Goal: Information Seeking & Learning: Understand process/instructions

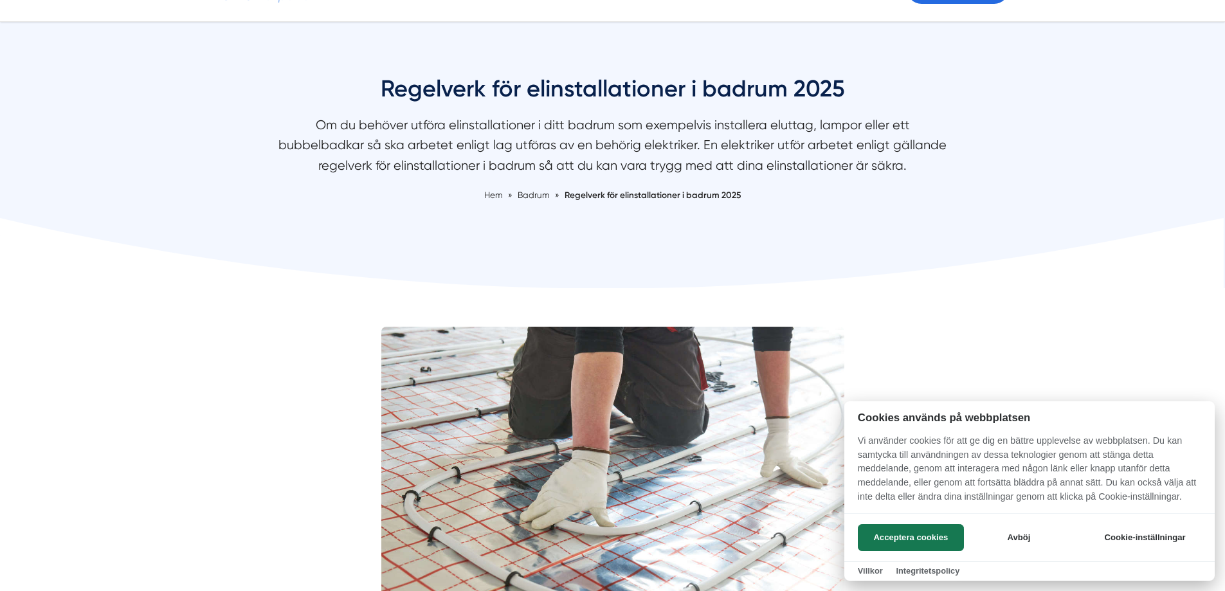
scroll to position [257, 0]
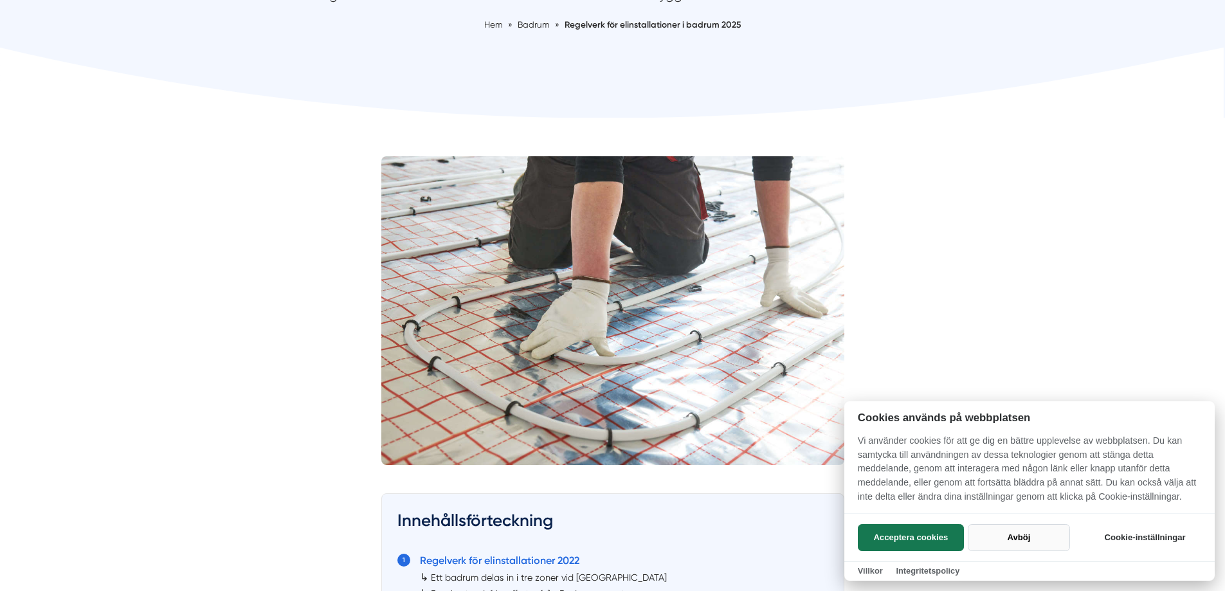
click at [1004, 525] on button "Avböj" at bounding box center [1019, 537] width 102 height 27
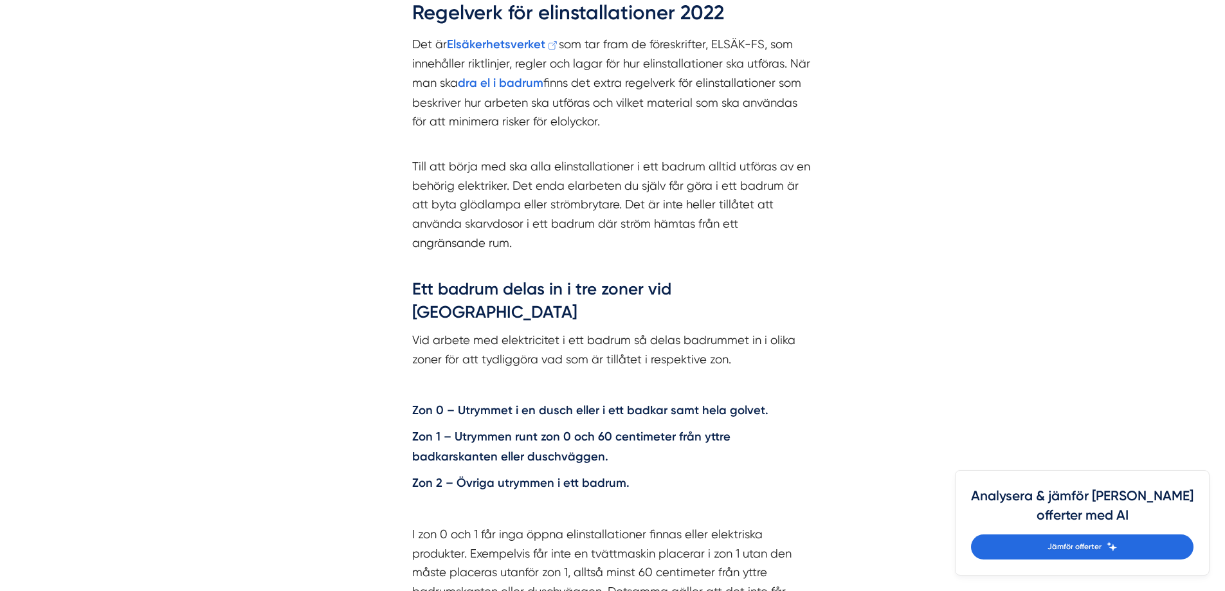
scroll to position [1543, 0]
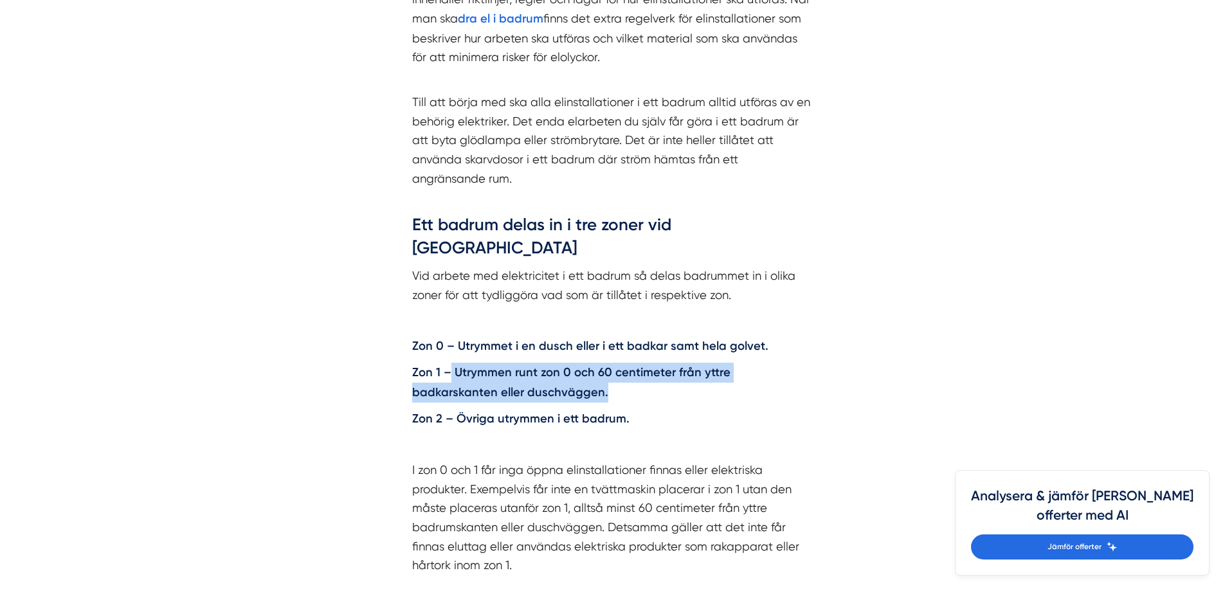
drag, startPoint x: 521, startPoint y: 353, endPoint x: 448, endPoint y: 334, distance: 75.8
click at [448, 363] on p "Zon 1 – Utrymmen runt zon 0 och 60 centimeter från yttre badkarskanten eller du…" at bounding box center [612, 382] width 401 height 39
click at [540, 363] on p "Zon 1 – Utrymmen runt zon 0 och 60 centimeter från yttre badkarskanten eller du…" at bounding box center [612, 382] width 401 height 39
drag, startPoint x: 699, startPoint y: 332, endPoint x: 834, endPoint y: 336, distance: 135.7
click at [834, 336] on div "Regelverk för elinstallationer 2022 Det är Elsäkerhetsverket som tar fram de fö…" at bounding box center [612, 376] width 463 height 923
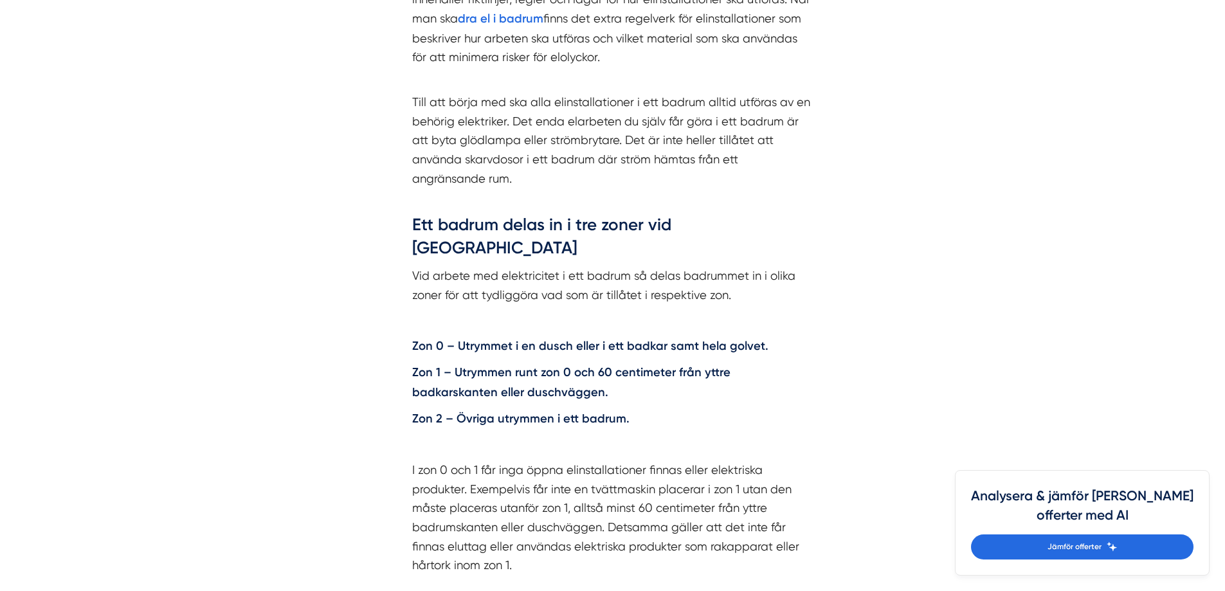
click at [570, 363] on p "Zon 1 – Utrymmen runt zon 0 och 60 centimeter från yttre badkarskanten eller du…" at bounding box center [612, 382] width 401 height 39
drag, startPoint x: 532, startPoint y: 352, endPoint x: 439, endPoint y: 348, distance: 92.7
click at [439, 363] on p "Zon 1 – Utrymmen runt zon 0 och 60 centimeter från yttre badkarskanten eller du…" at bounding box center [612, 382] width 401 height 39
click at [585, 363] on p "Zon 1 – Utrymmen runt zon 0 och 60 centimeter från yttre badkarskanten eller du…" at bounding box center [612, 382] width 401 height 39
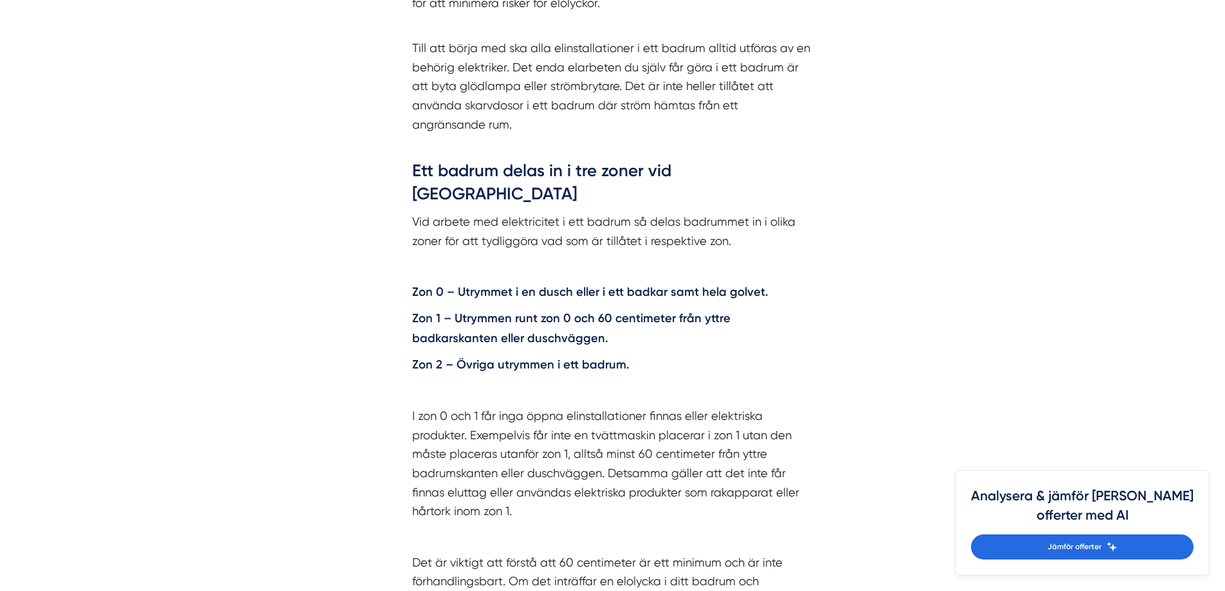
scroll to position [1736, 0]
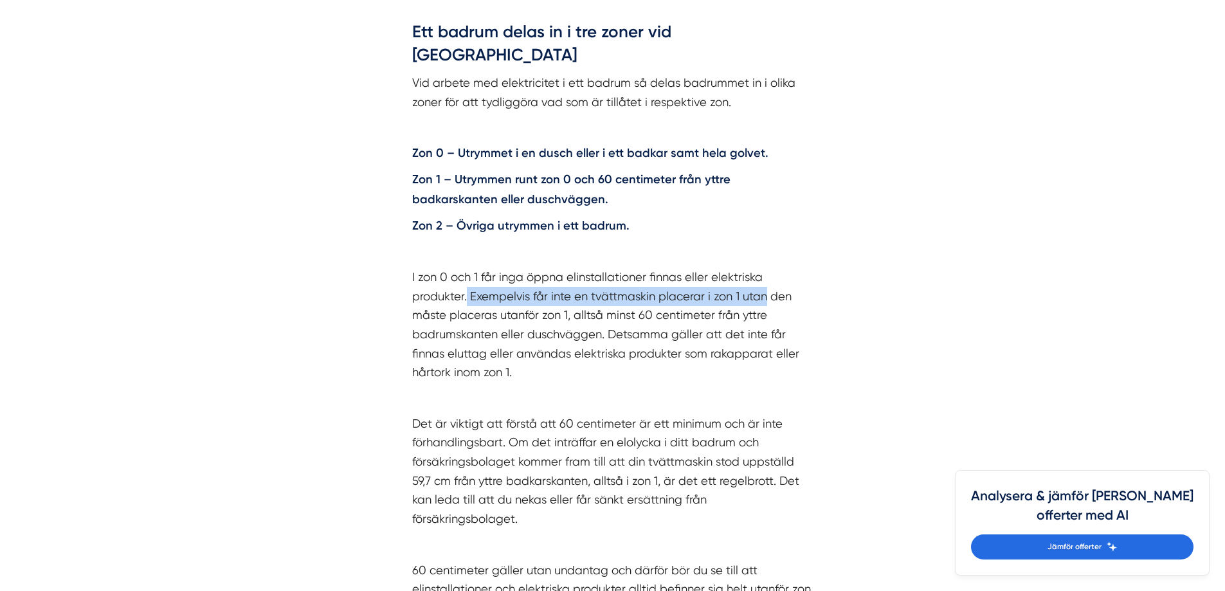
drag, startPoint x: 468, startPoint y: 253, endPoint x: 767, endPoint y: 251, distance: 299.0
click at [767, 267] on p "I zon 0 och 1 får inga öppna elinstallationer finnas eller elektriska produkter…" at bounding box center [612, 324] width 401 height 114
click at [564, 269] on p "I zon 0 och 1 får inga öppna elinstallationer finnas eller elektriska produkter…" at bounding box center [612, 324] width 401 height 114
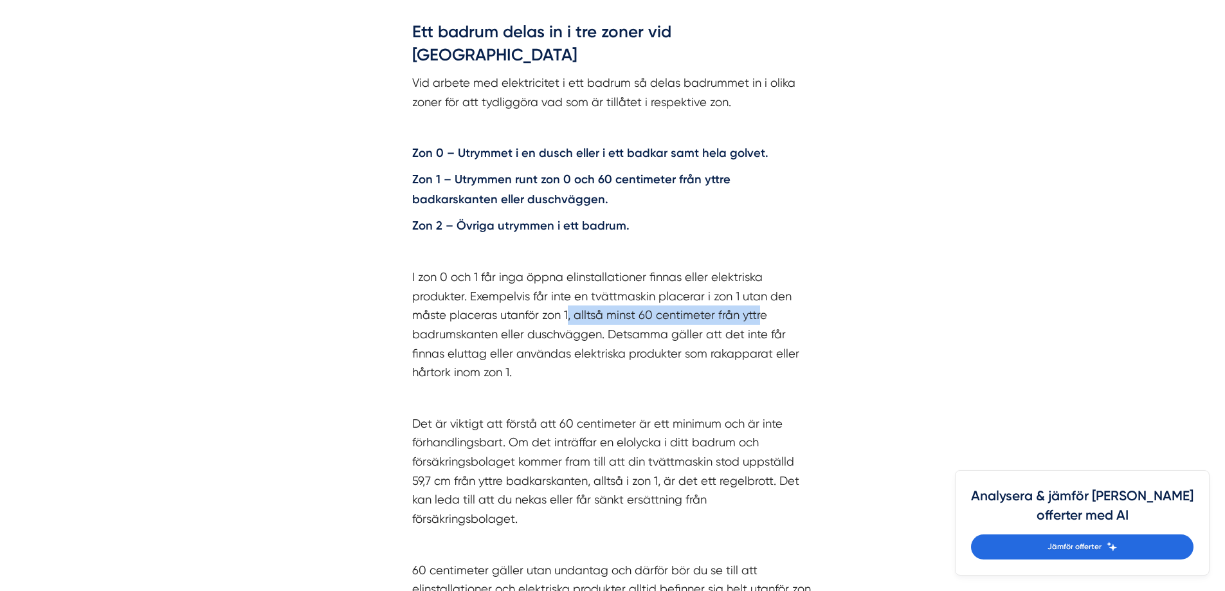
drag, startPoint x: 569, startPoint y: 269, endPoint x: 759, endPoint y: 266, distance: 190.3
click at [759, 267] on p "I zon 0 och 1 får inga öppna elinstallationer finnas eller elektriska produkter…" at bounding box center [612, 324] width 401 height 114
drag, startPoint x: 528, startPoint y: 293, endPoint x: 598, endPoint y: 291, distance: 69.4
click at [598, 291] on p "I zon 0 och 1 får inga öppna elinstallationer finnas eller elektriska produkter…" at bounding box center [612, 324] width 401 height 114
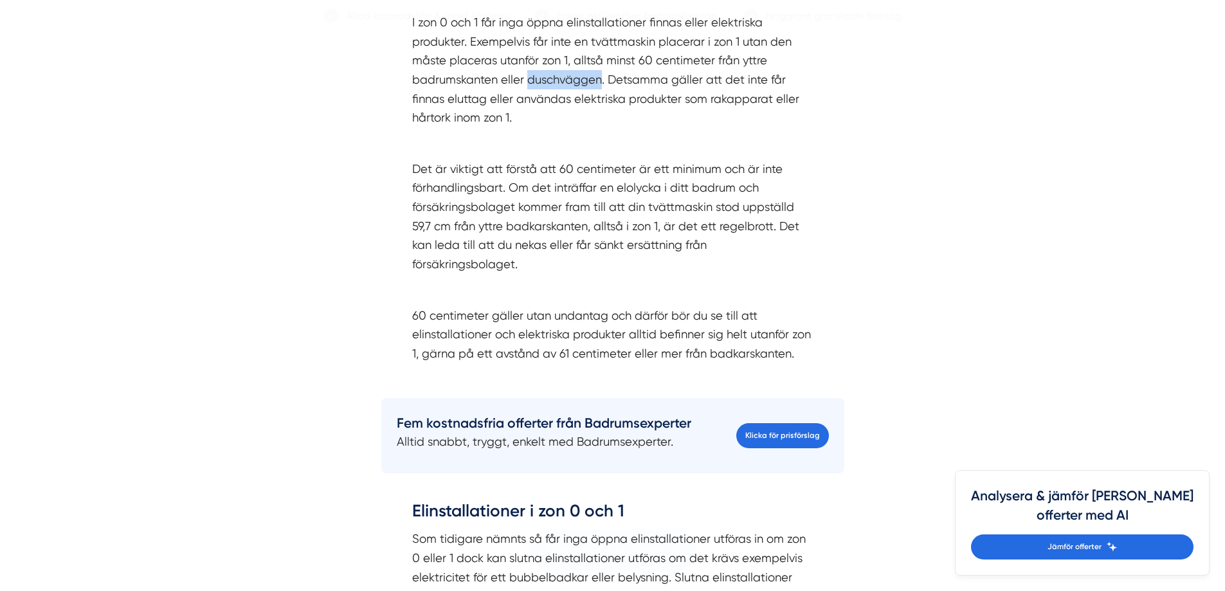
scroll to position [1993, 0]
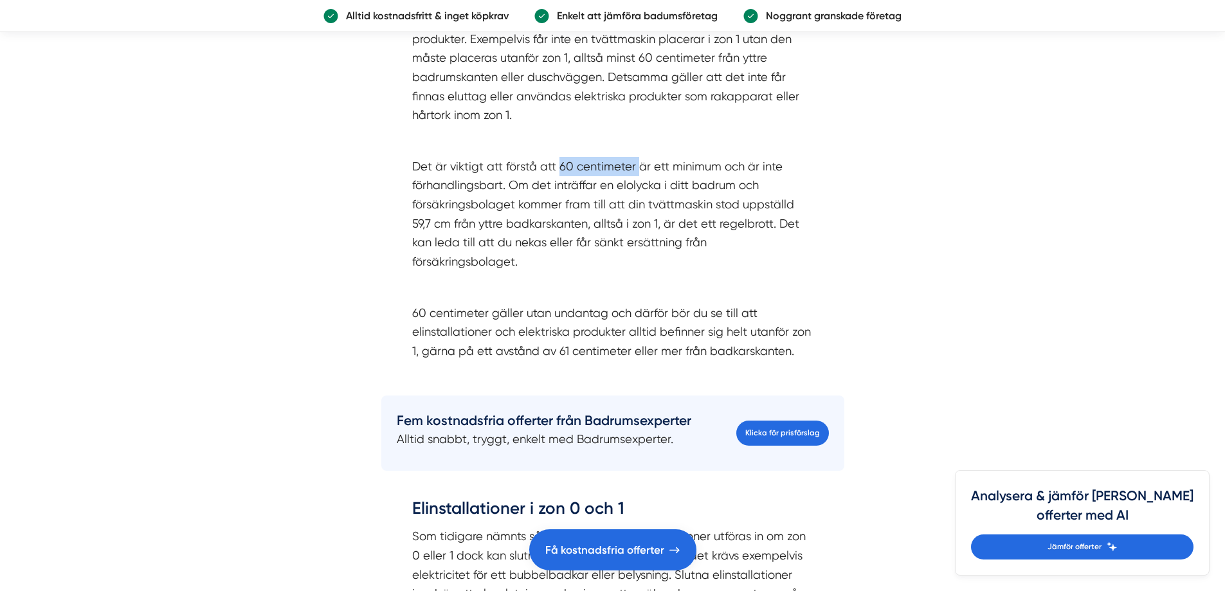
drag, startPoint x: 560, startPoint y: 124, endPoint x: 638, endPoint y: 113, distance: 79.2
drag, startPoint x: 576, startPoint y: 226, endPoint x: 435, endPoint y: 227, distance: 141.4
click at [435, 278] on p at bounding box center [612, 287] width 401 height 19
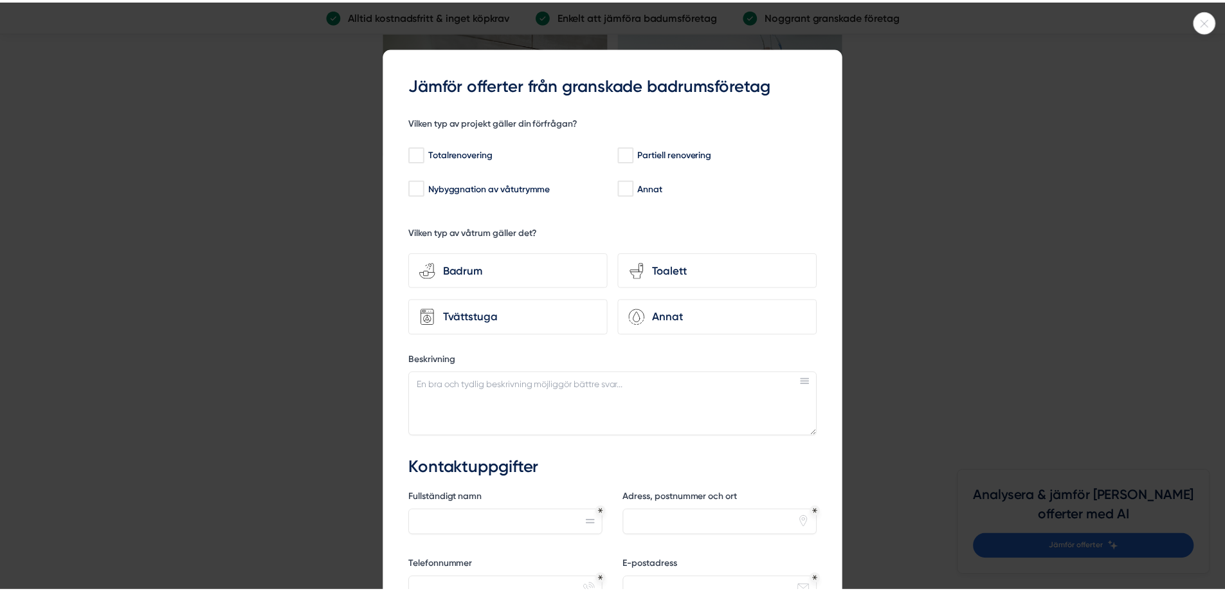
scroll to position [3600, 0]
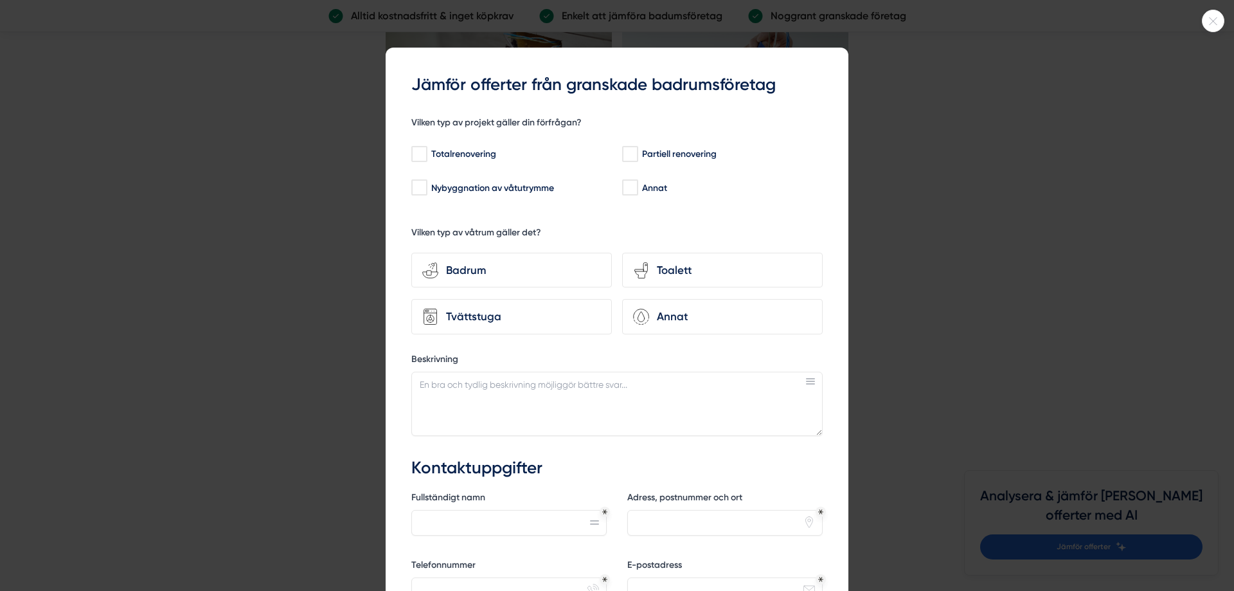
click at [298, 246] on div at bounding box center [617, 295] width 1234 height 591
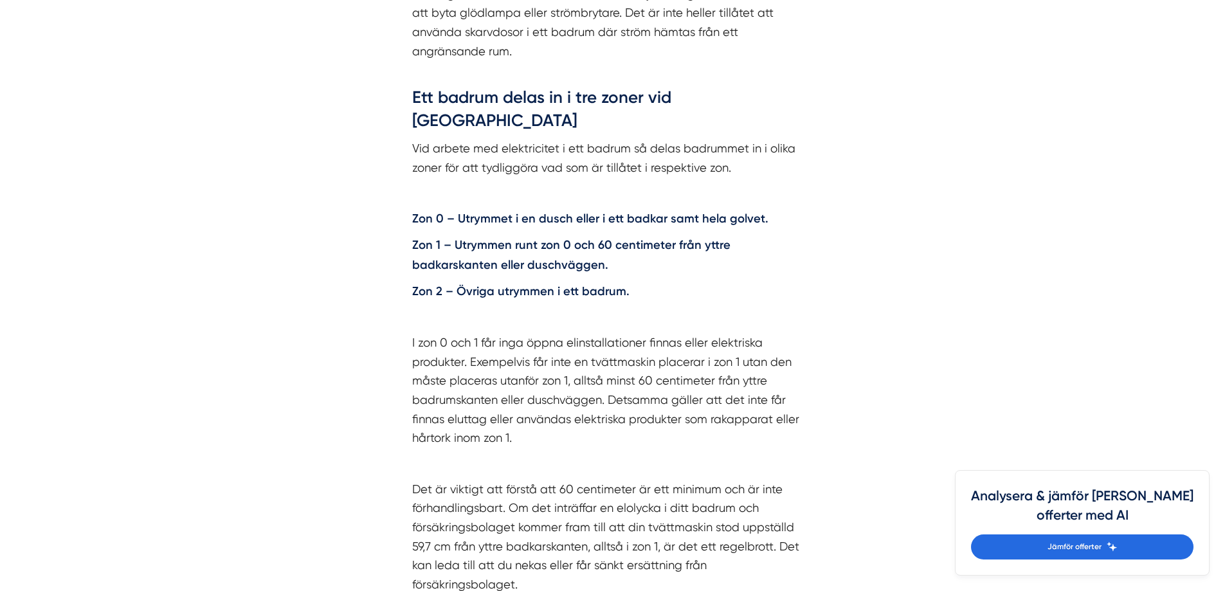
scroll to position [1672, 0]
drag, startPoint x: 611, startPoint y: 204, endPoint x: 541, endPoint y: 204, distance: 70.7
click at [573, 237] on strong "Zon 1 – Utrymmen runt zon 0 och 60 centimeter från yttre badkarskanten eller du…" at bounding box center [571, 254] width 318 height 34
click at [511, 237] on strong "Zon 1 – Utrymmen runt zon 0 och 60 centimeter från yttre badkarskanten eller du…" at bounding box center [571, 254] width 318 height 34
drag, startPoint x: 518, startPoint y: 219, endPoint x: 382, endPoint y: 230, distance: 136.1
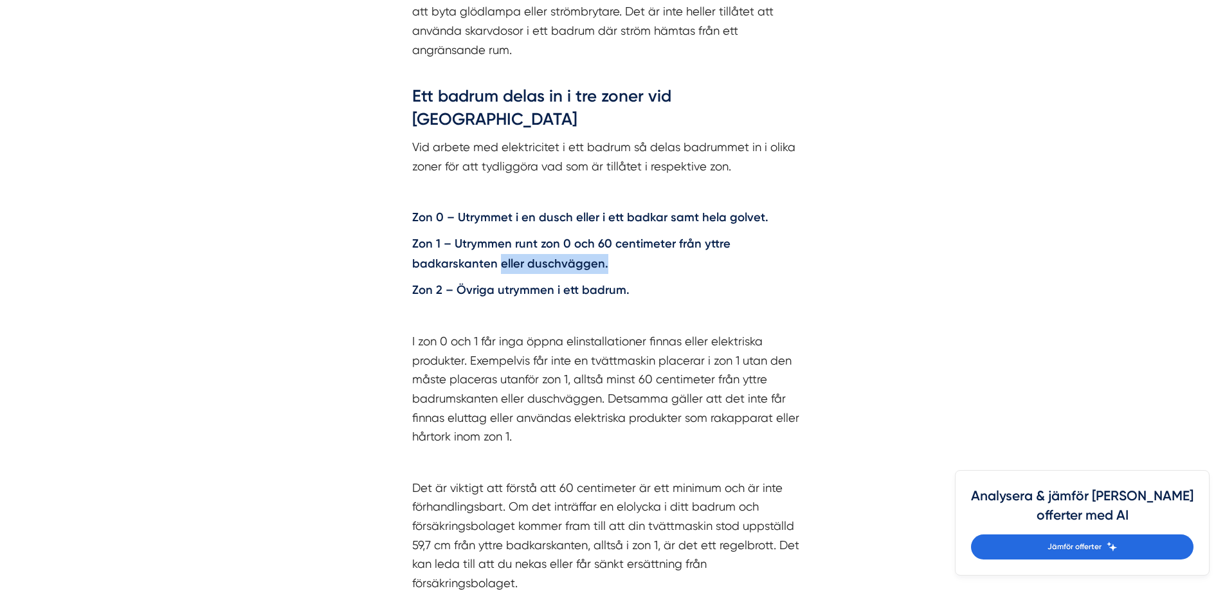
click at [382, 230] on div "Regelverk för elinstallationer 2022 Det är Elsäkerhetsverket som tar fram de fö…" at bounding box center [612, 248] width 463 height 923
drag, startPoint x: 593, startPoint y: 196, endPoint x: 613, endPoint y: 196, distance: 20.6
click at [613, 237] on strong "Zon 1 – Utrymmen runt zon 0 och 60 centimeter från yttre badkarskanten eller du…" at bounding box center [571, 254] width 318 height 34
click at [636, 234] on p "Zon 1 – Utrymmen runt zon 0 och 60 centimeter från yttre badkarskanten eller du…" at bounding box center [612, 253] width 401 height 39
